Goal: Transaction & Acquisition: Purchase product/service

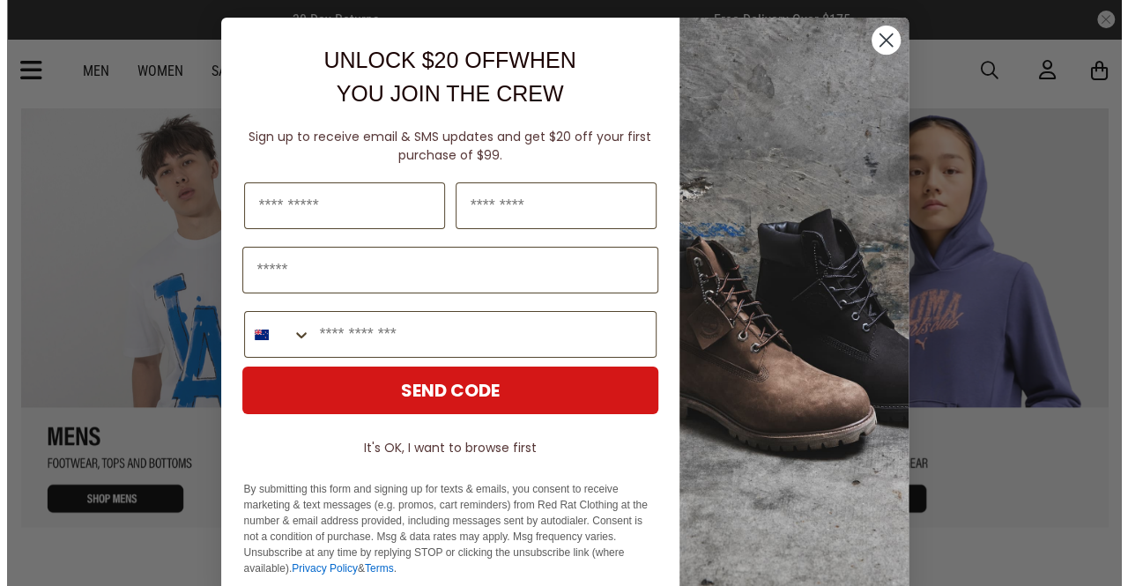
scroll to position [1510, 0]
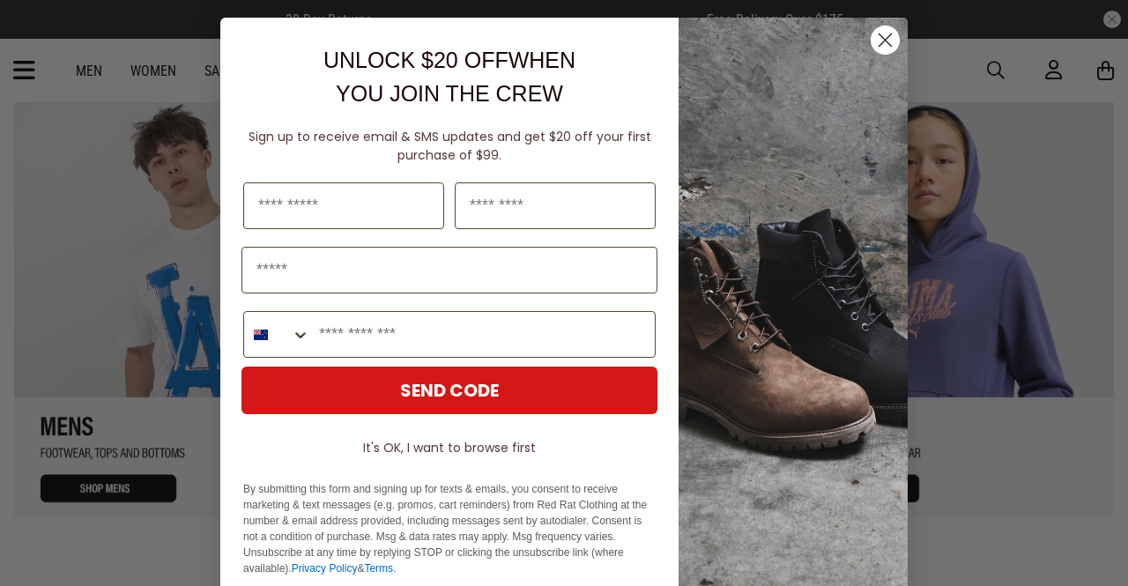
click at [882, 28] on circle "Close dialog" at bounding box center [885, 40] width 29 height 29
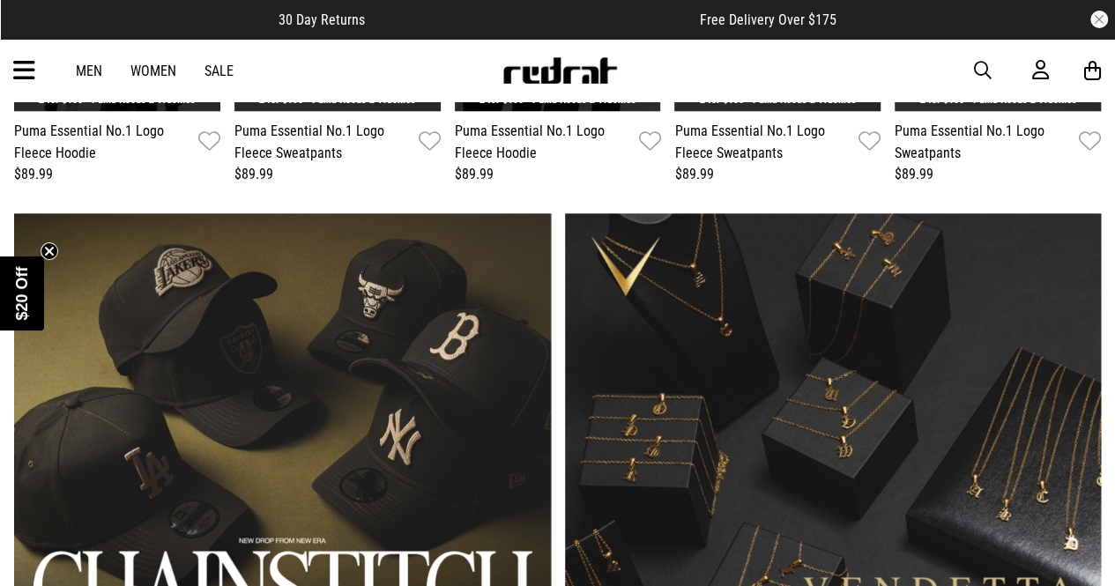
scroll to position [658, 0]
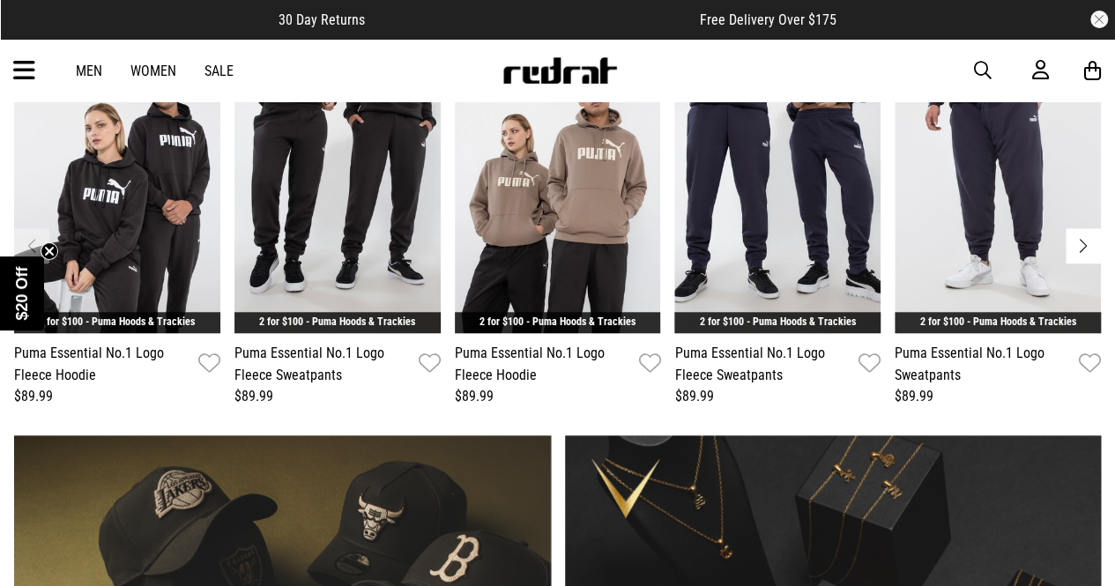
click at [76, 82] on div "Men Women Sale Sign in New Back Footwear Back Mens Back Womens Back Youth & Kid…" at bounding box center [557, 70] width 1115 height 63
click at [95, 56] on div "Men Women Sale Sign in New Back Footwear Back Mens Back Womens Back Youth & Kid…" at bounding box center [557, 70] width 1115 height 63
click at [92, 73] on link "Men" at bounding box center [89, 71] width 26 height 17
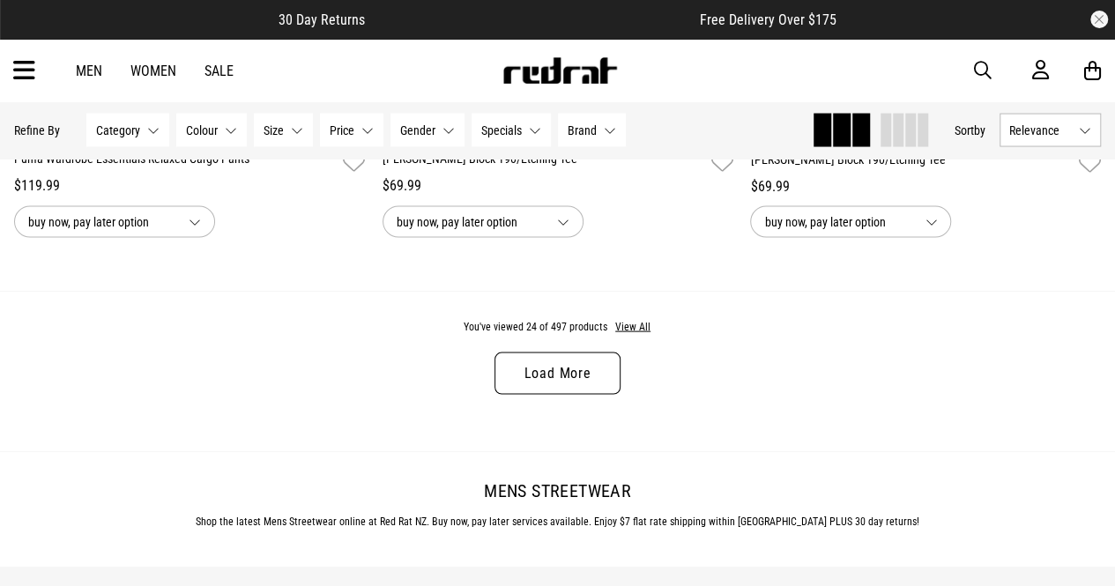
scroll to position [5015, 0]
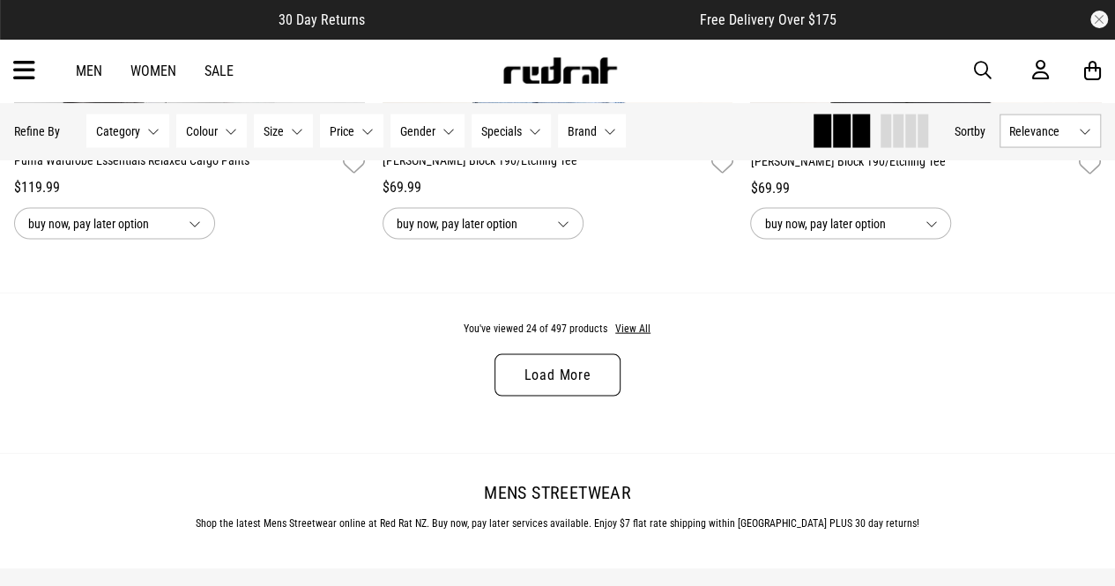
click at [545, 380] on link "Load More" at bounding box center [556, 375] width 125 height 42
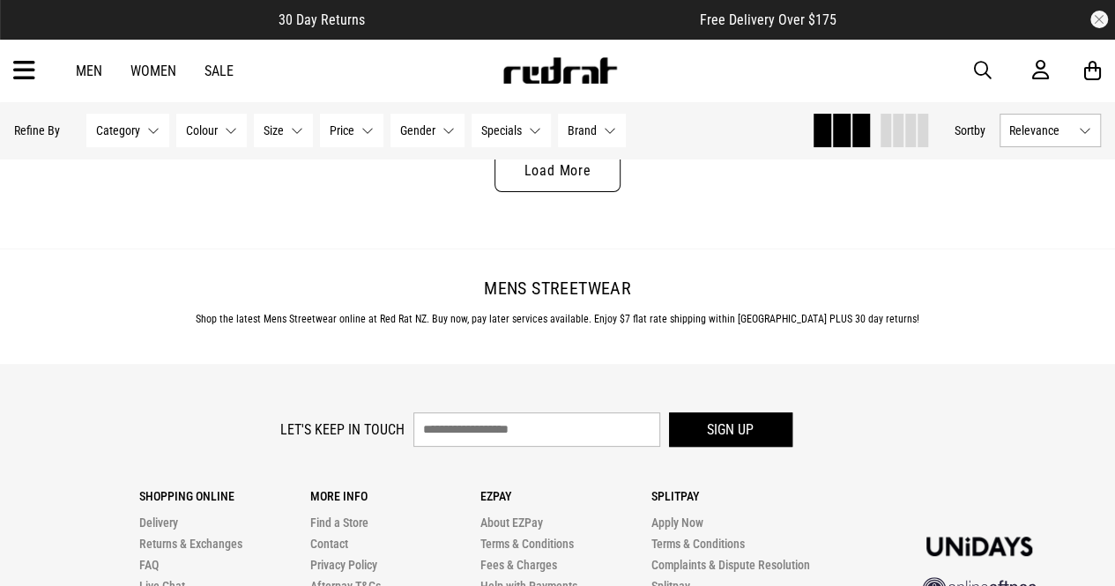
scroll to position [10209, 0]
